Goal: Task Accomplishment & Management: Manage account settings

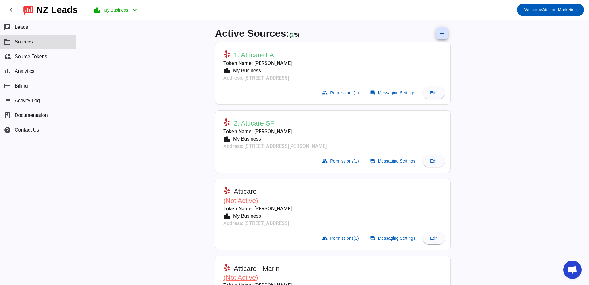
scroll to position [5, 0]
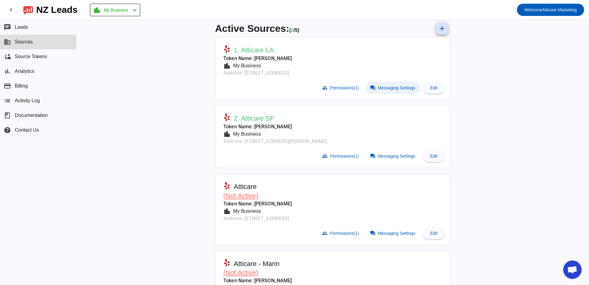
click at [390, 86] on span "Messaging Settings" at bounding box center [396, 88] width 37 height 5
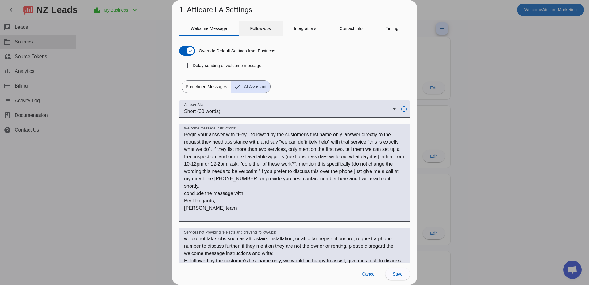
click at [266, 25] on span "Follow-ups" at bounding box center [260, 28] width 21 height 15
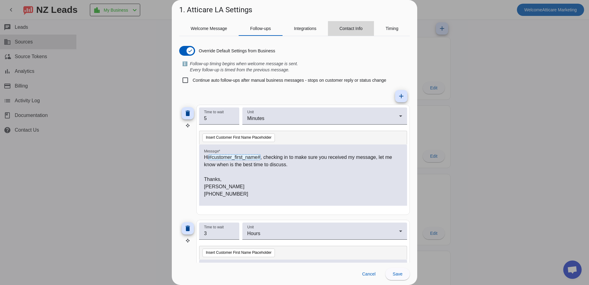
click at [356, 30] on span "Contact Info" at bounding box center [350, 28] width 23 height 4
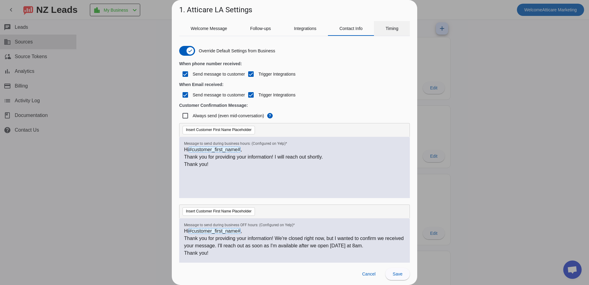
click at [396, 30] on span "Timing" at bounding box center [391, 28] width 13 height 4
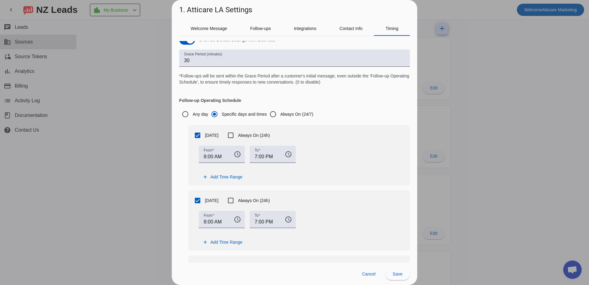
scroll to position [0, 0]
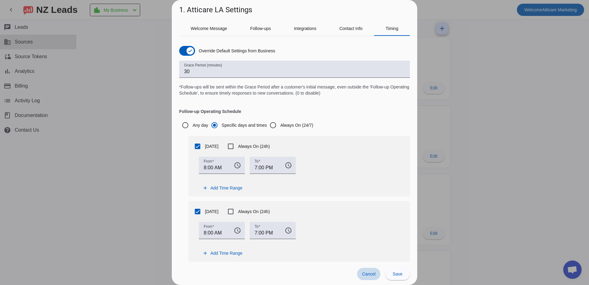
click at [367, 272] on span "Cancel" at bounding box center [368, 274] width 13 height 5
